Goal: Task Accomplishment & Management: Use online tool/utility

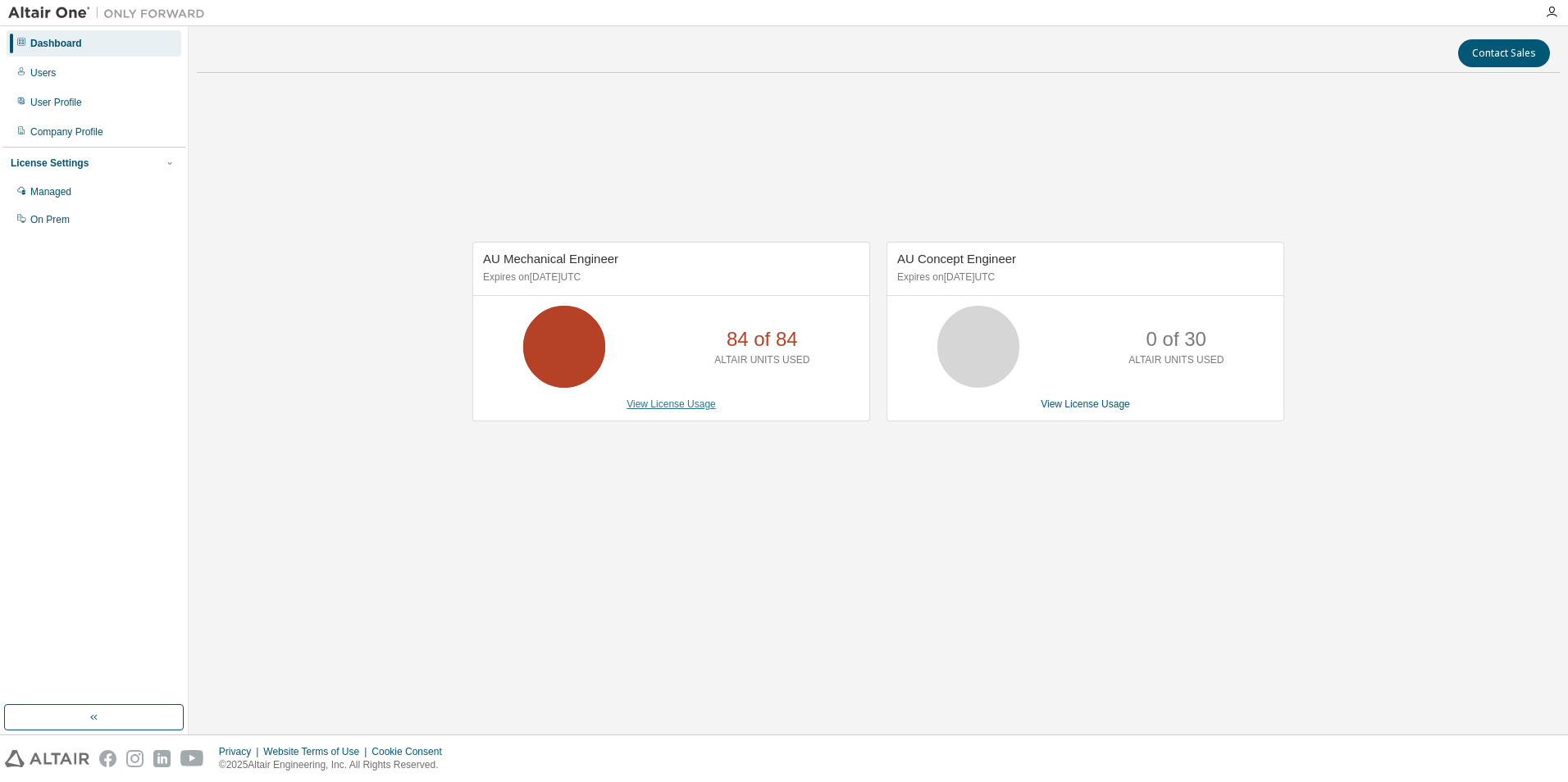
click at [691, 410] on link "View License Usage" at bounding box center [671, 405] width 89 height 12
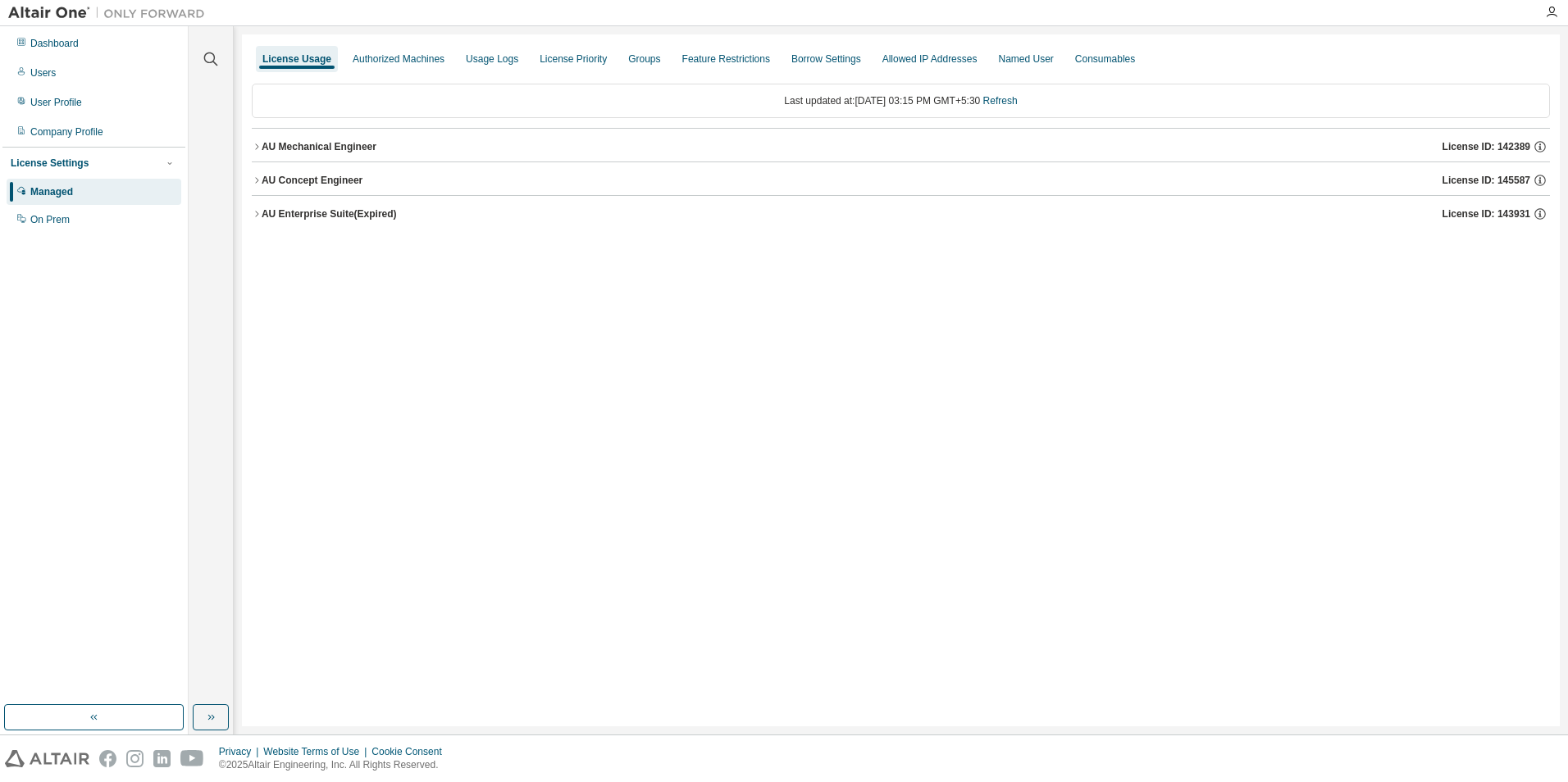
click at [257, 142] on icon "button" at bounding box center [256, 147] width 10 height 10
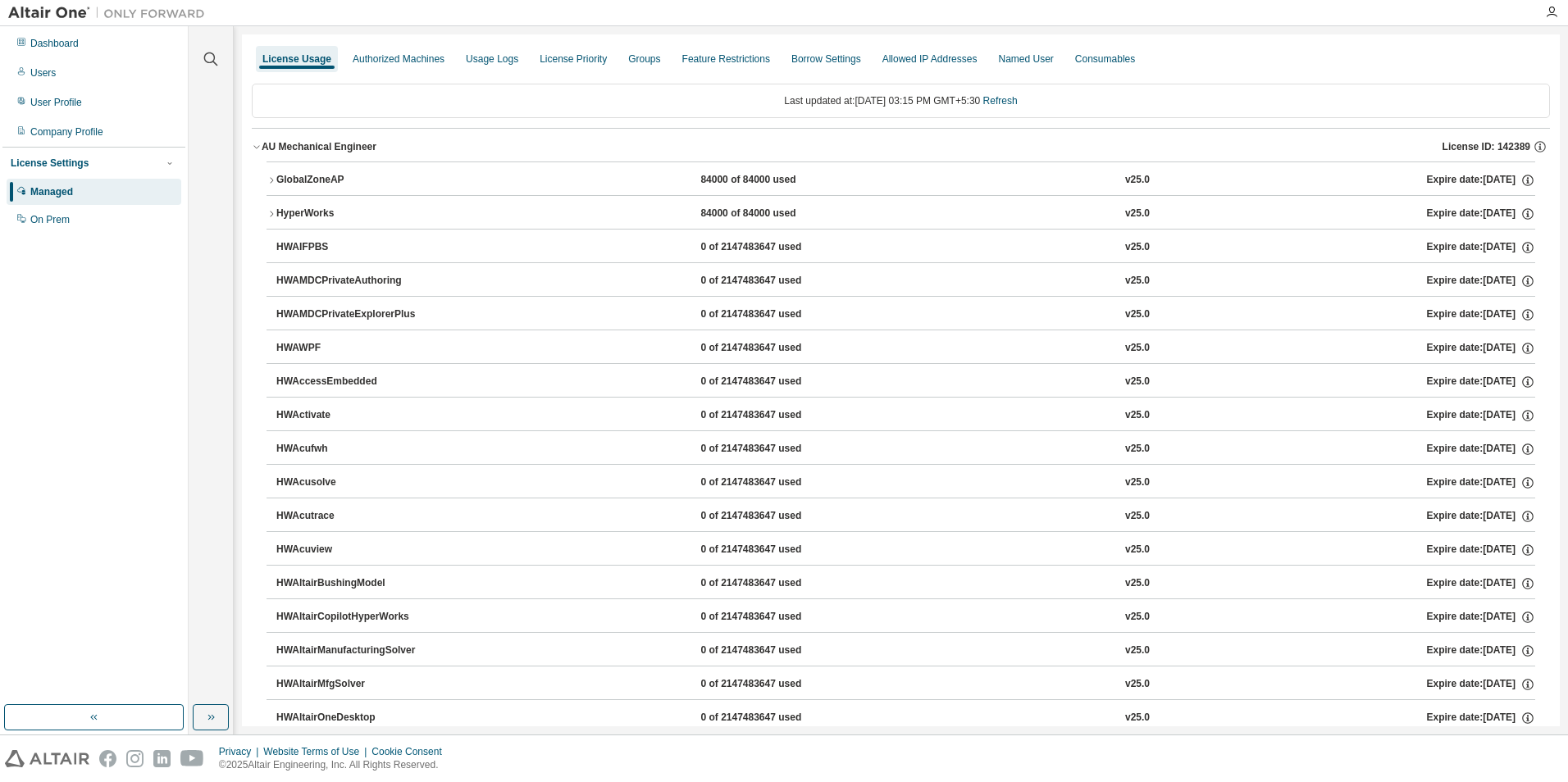
click at [268, 214] on icon "button" at bounding box center [271, 214] width 10 height 10
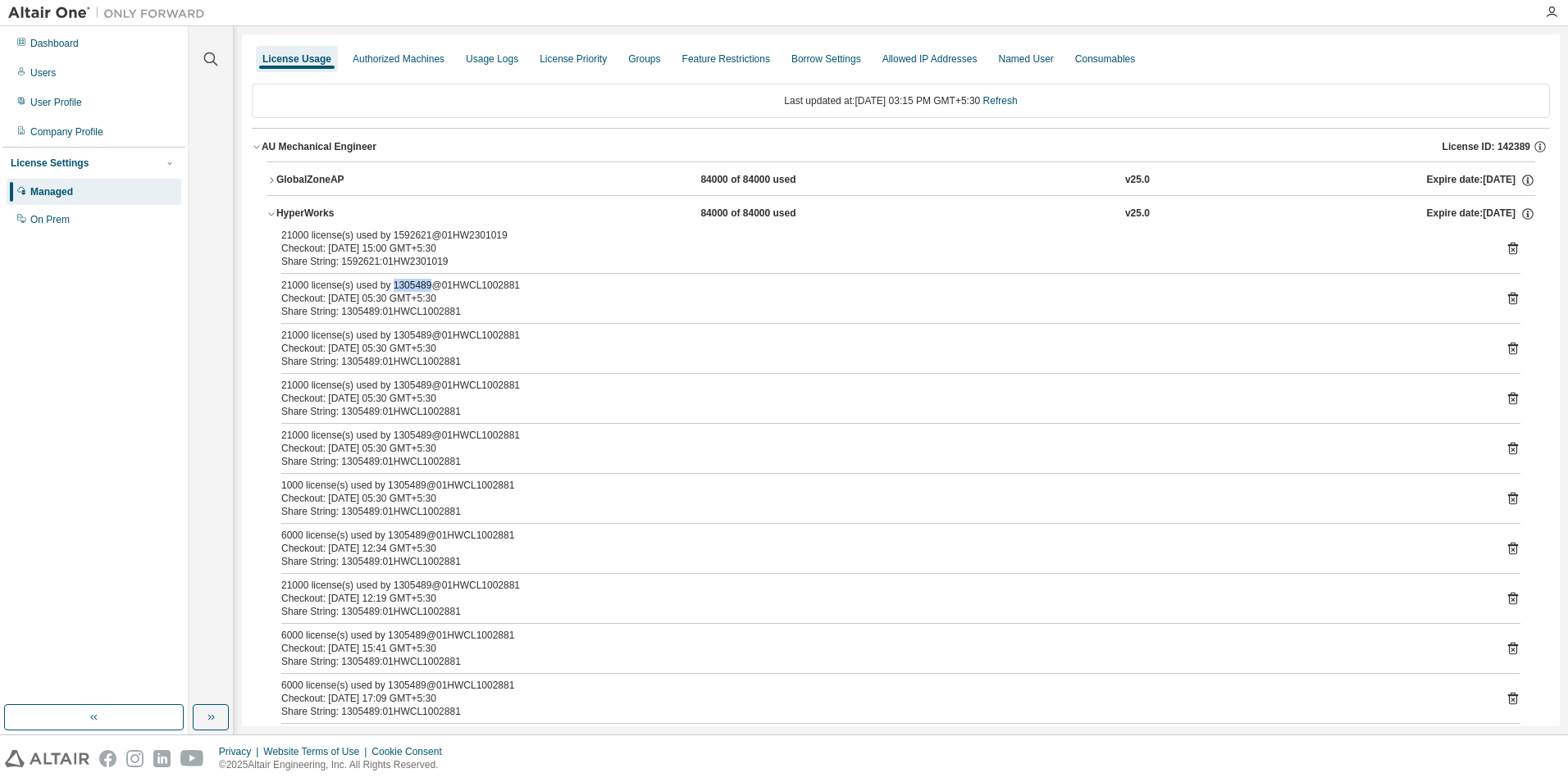
drag, startPoint x: 426, startPoint y: 288, endPoint x: 390, endPoint y: 285, distance: 36.1
click at [390, 285] on div "21000 license(s) used by 1305489@01HWCL1002881" at bounding box center [882, 286] width 1200 height 14
copy div "1305489"
drag, startPoint x: 424, startPoint y: 237, endPoint x: 390, endPoint y: 239, distance: 34.1
click at [390, 239] on div "21000 license(s) used by 1592621@01HW2301019" at bounding box center [882, 235] width 1200 height 14
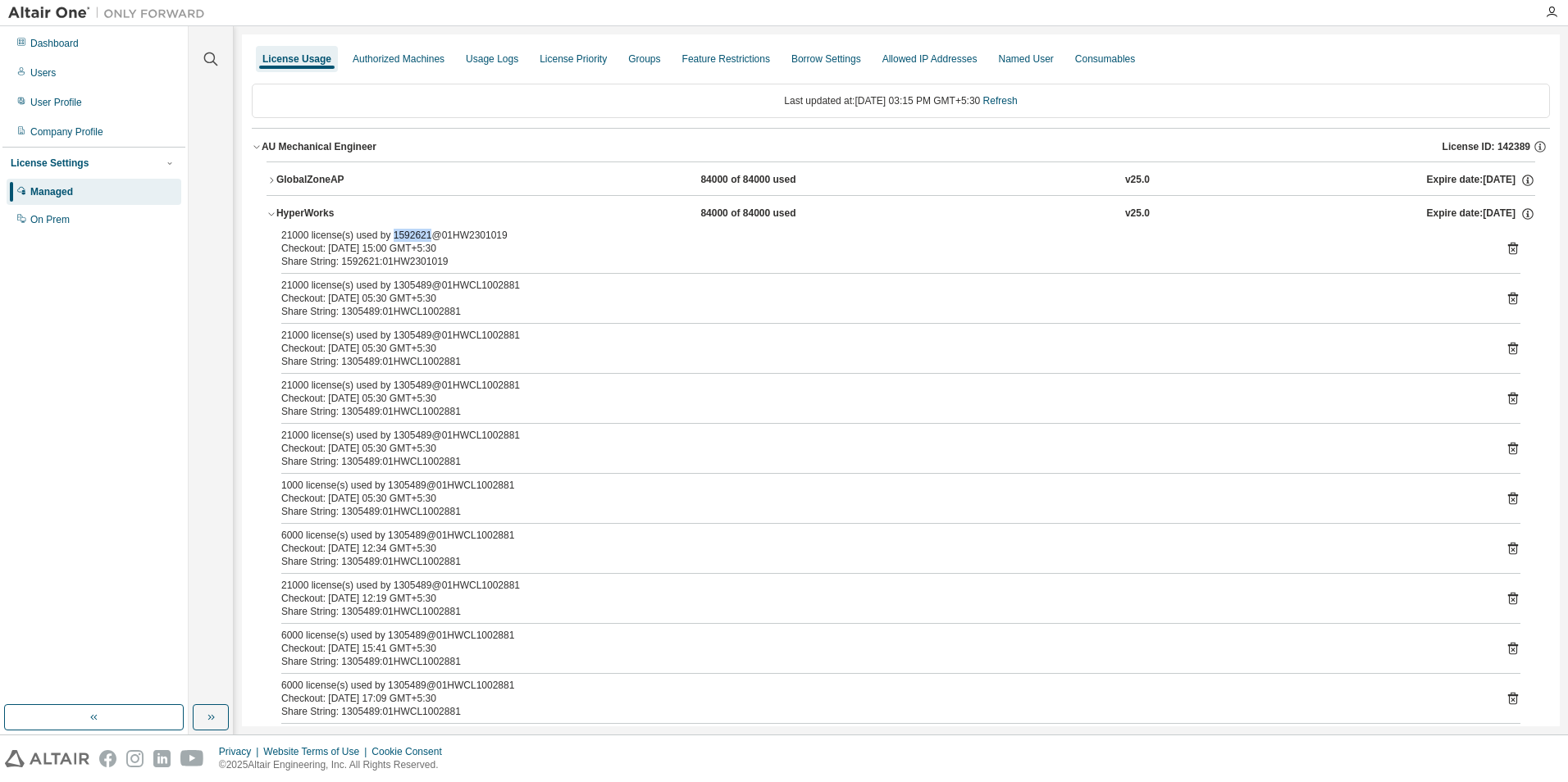
copy div "1592621"
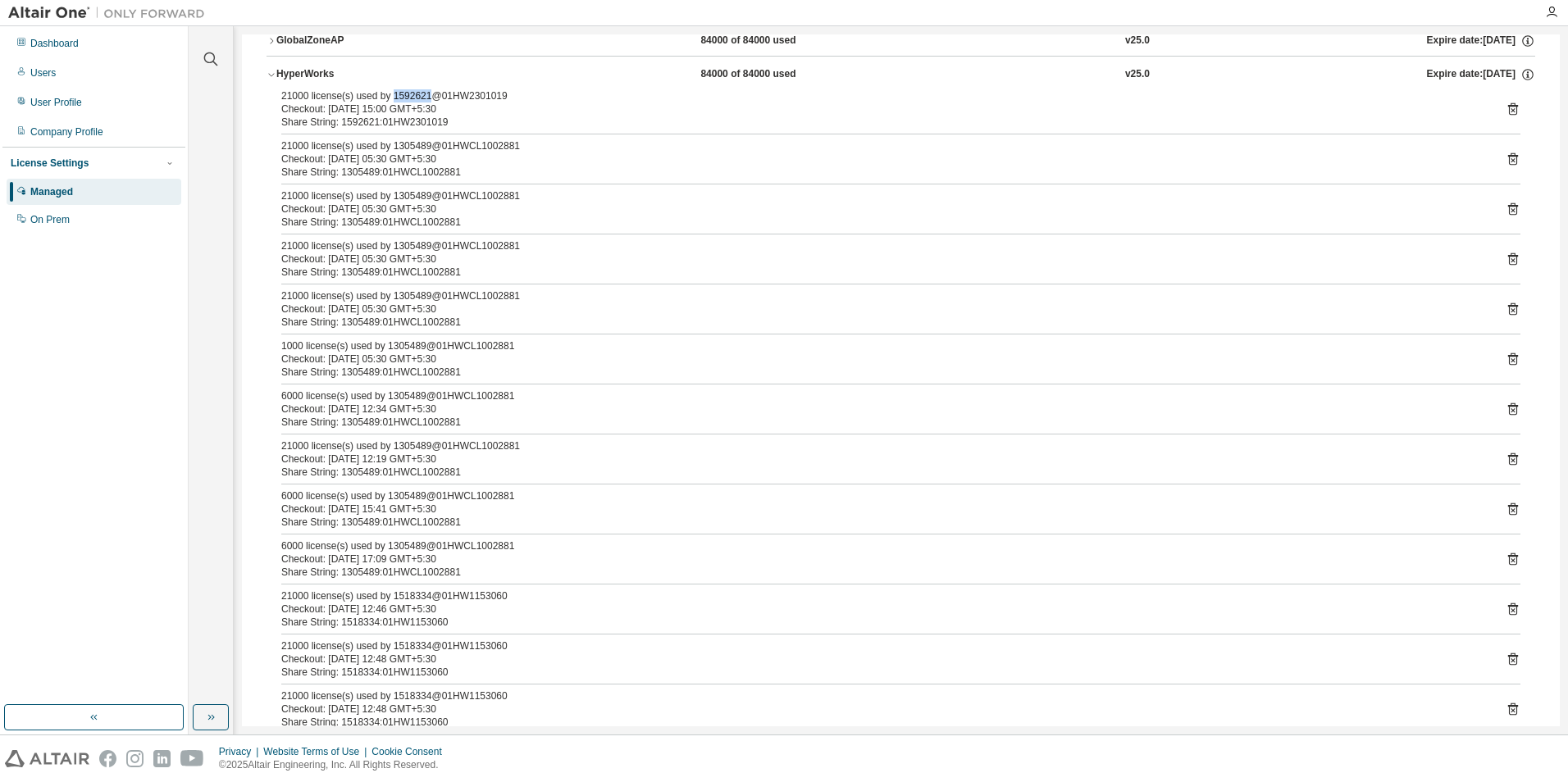
scroll to position [164, 0]
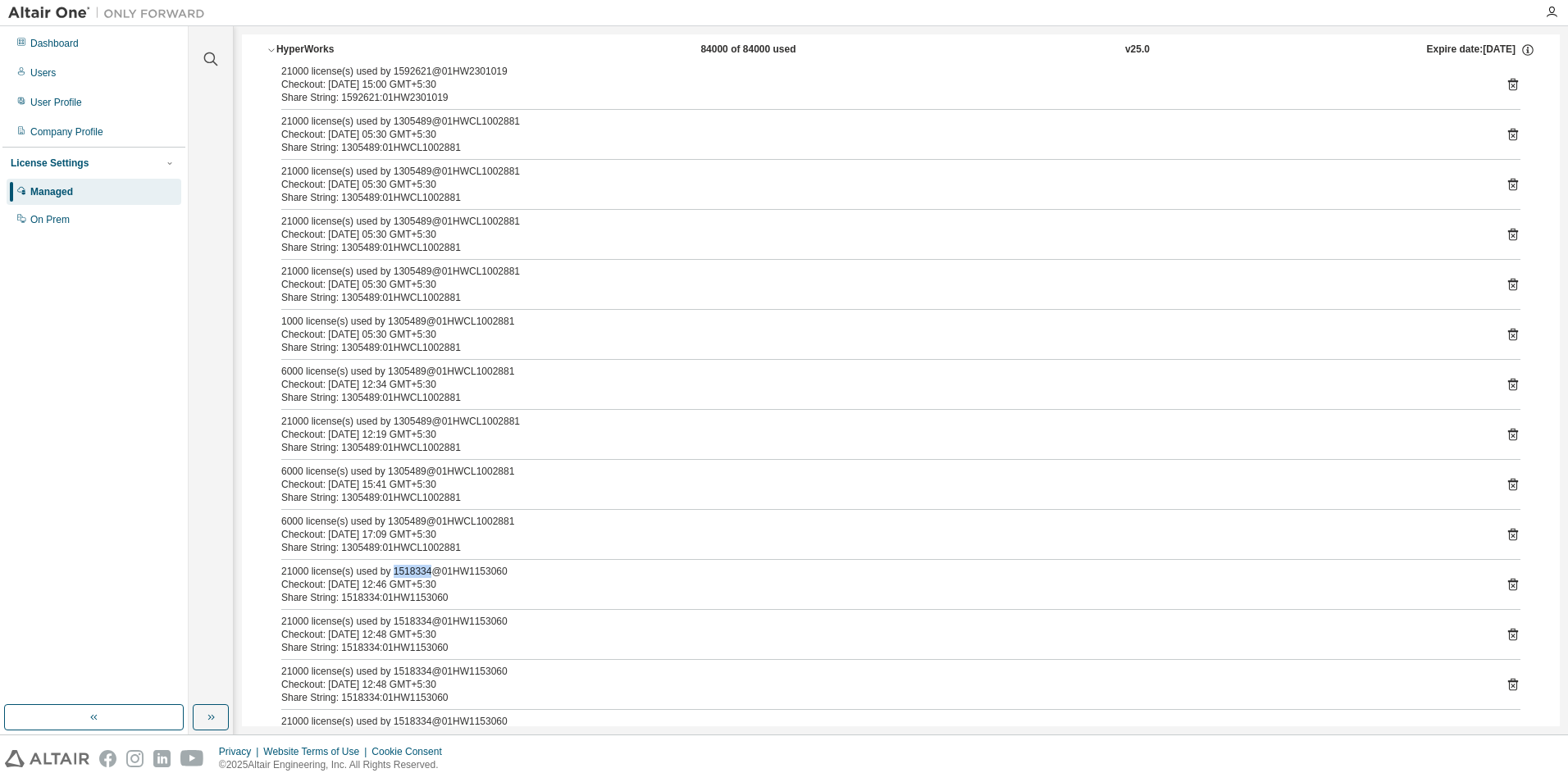
drag, startPoint x: 426, startPoint y: 572, endPoint x: 391, endPoint y: 573, distance: 35.0
click at [391, 573] on div "21000 license(s) used by 1518334@01HW1153060" at bounding box center [882, 572] width 1200 height 14
copy div "1518334"
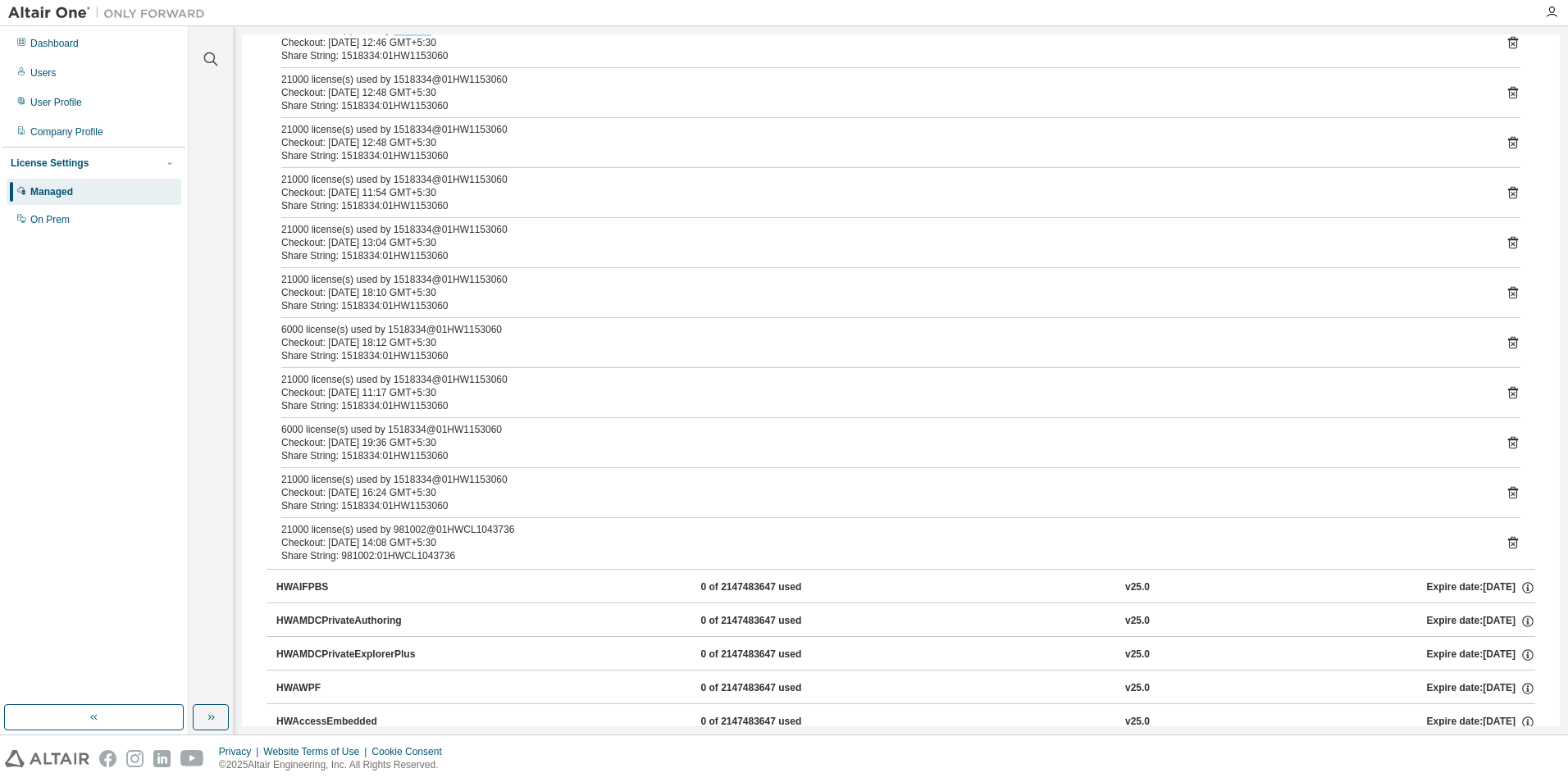
scroll to position [738, 0]
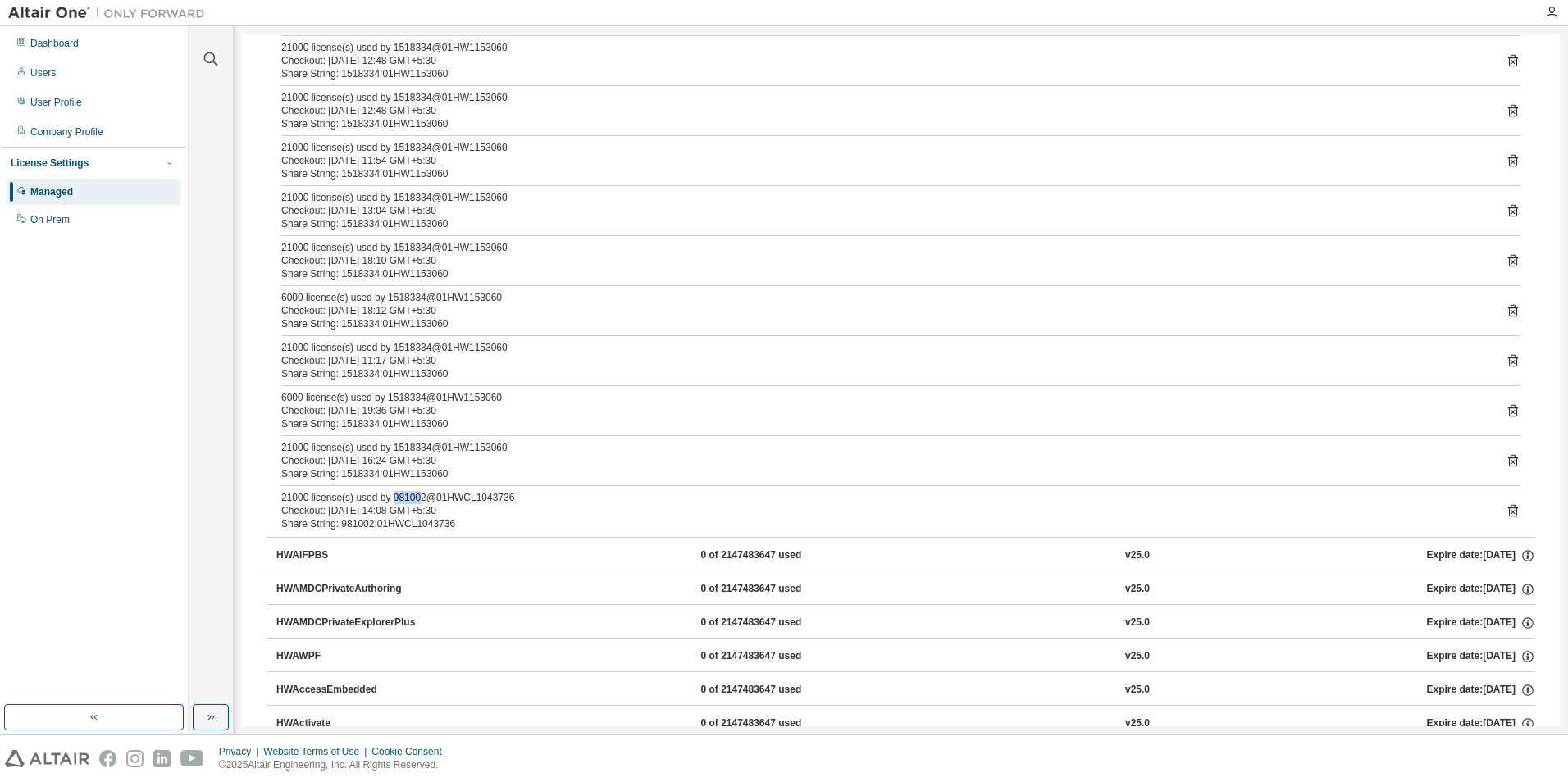
drag, startPoint x: 418, startPoint y: 498, endPoint x: 390, endPoint y: 498, distance: 28.0
click at [390, 498] on div "21000 license(s) used by 981002@01HWCL1043736" at bounding box center [882, 498] width 1200 height 14
drag, startPoint x: 420, startPoint y: 500, endPoint x: 387, endPoint y: 498, distance: 33.1
click at [387, 498] on div "21000 license(s) used by 981002@01HWCL1043736" at bounding box center [882, 498] width 1200 height 14
copy div "981002"
